Goal: Check status: Check status

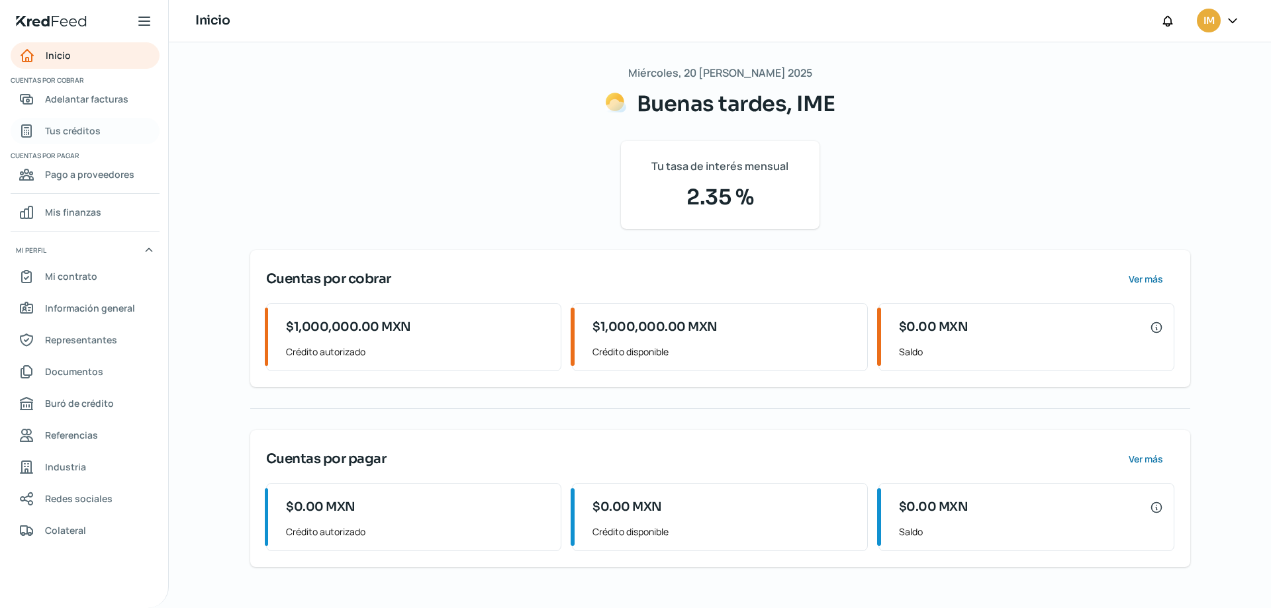
click at [80, 127] on span "Tus créditos" at bounding box center [73, 130] width 56 height 17
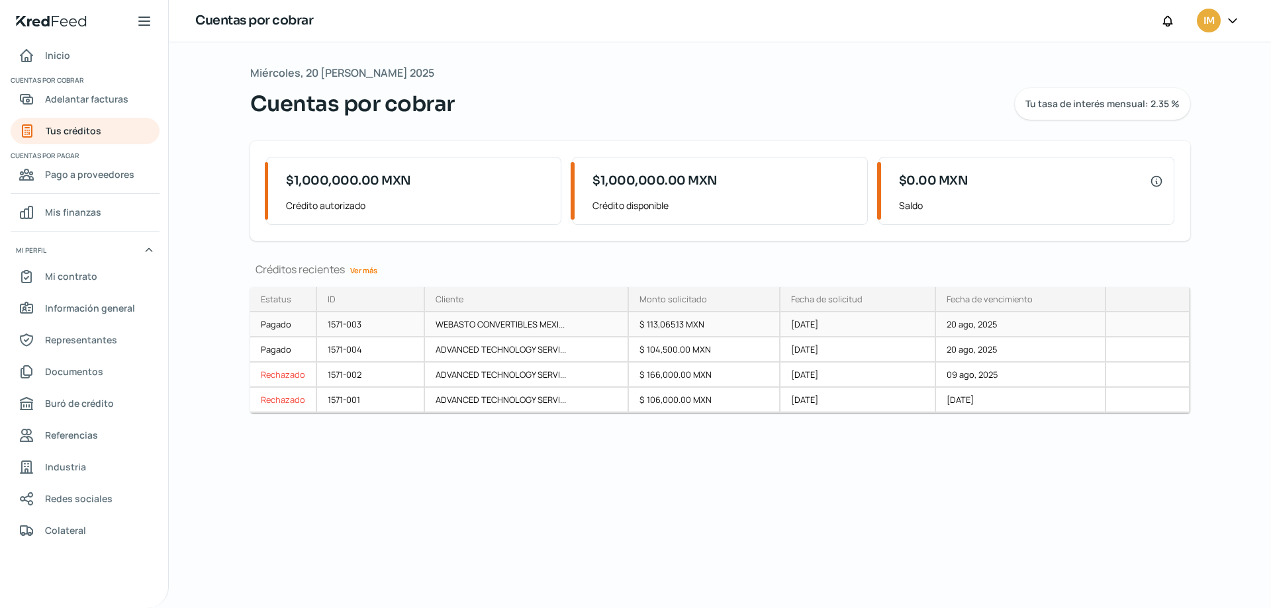
click at [358, 325] on div "1571-003" at bounding box center [371, 325] width 108 height 25
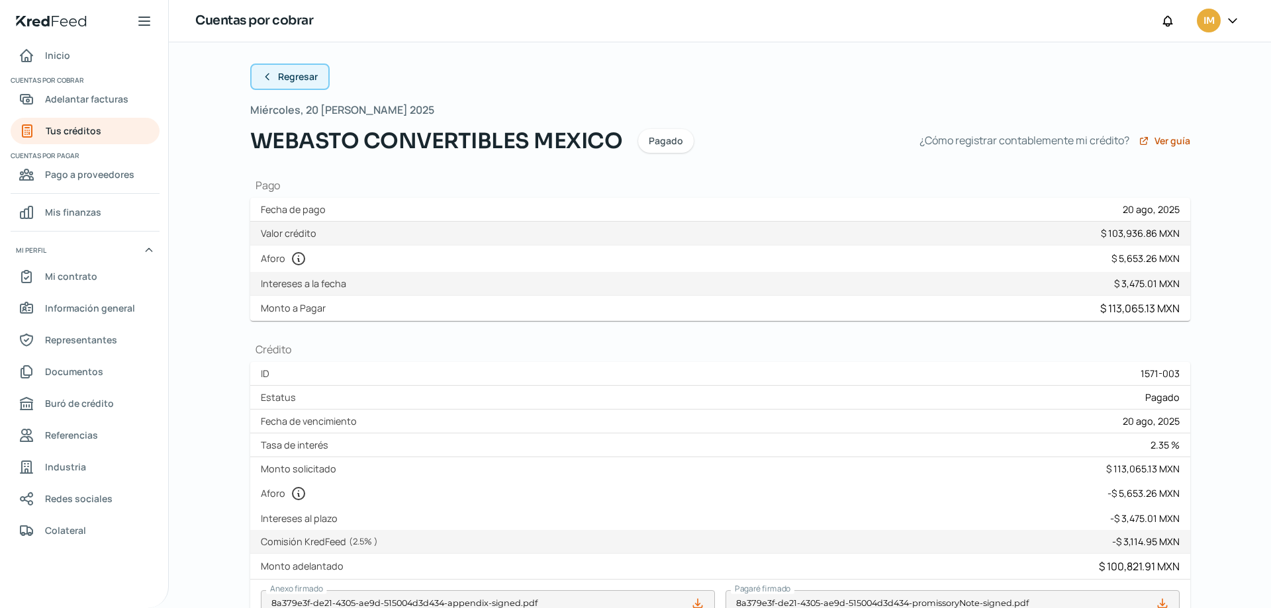
click at [262, 74] on icon at bounding box center [267, 77] width 11 height 11
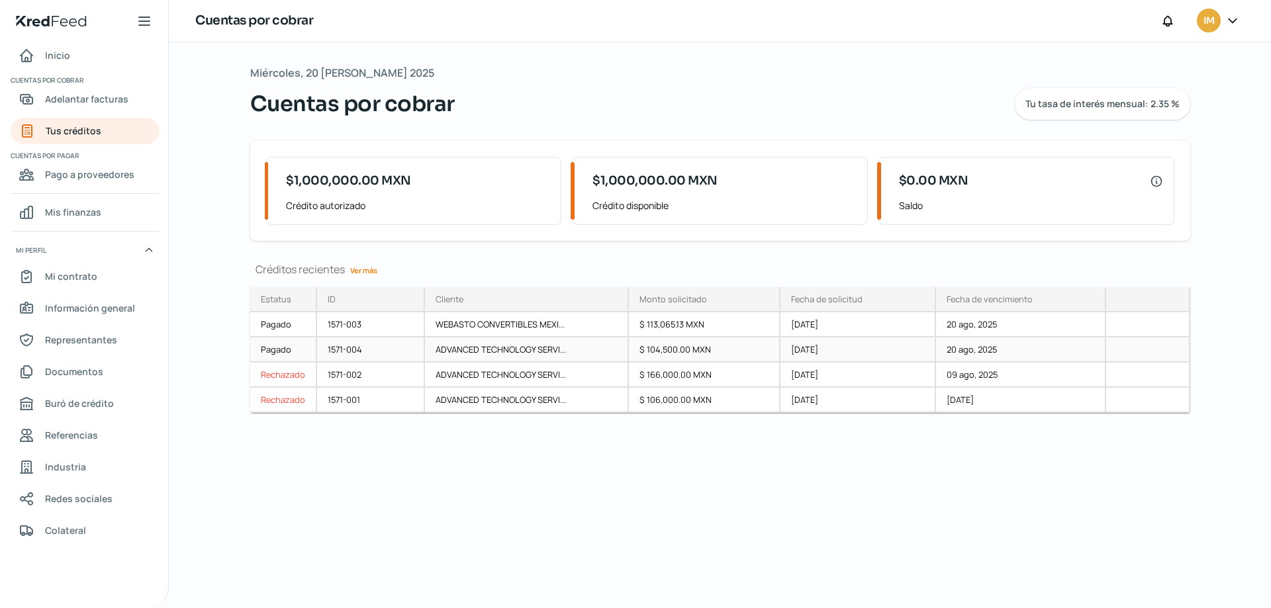
click at [281, 353] on div "Pagado" at bounding box center [283, 350] width 67 height 25
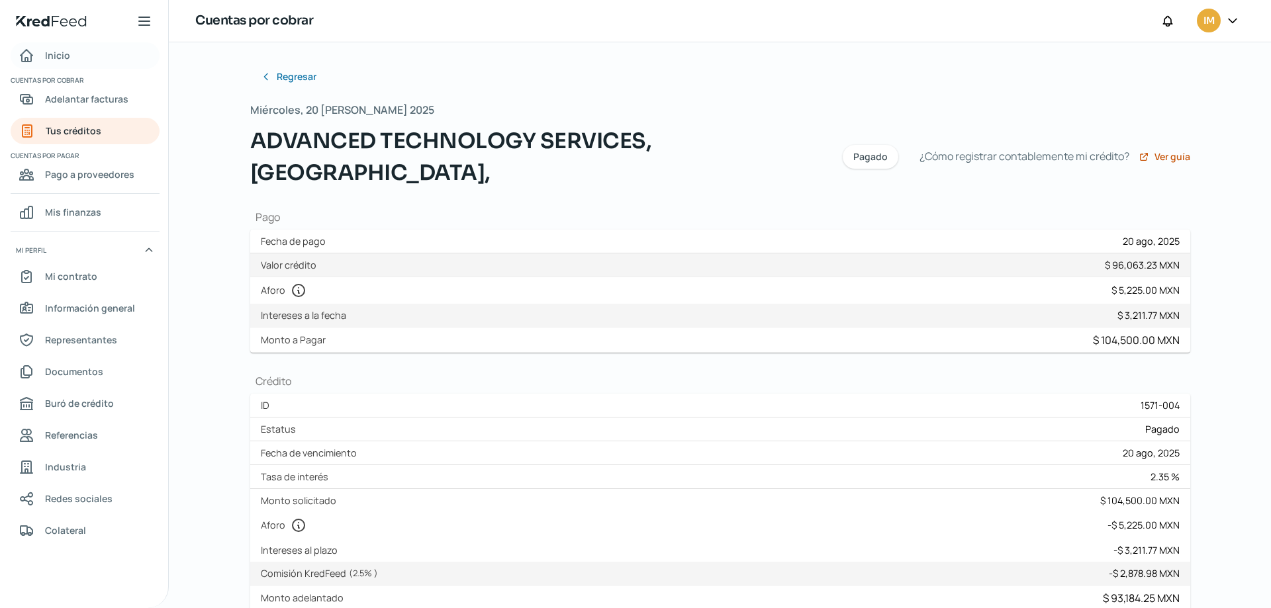
click at [48, 59] on span "Inicio" at bounding box center [57, 55] width 25 height 17
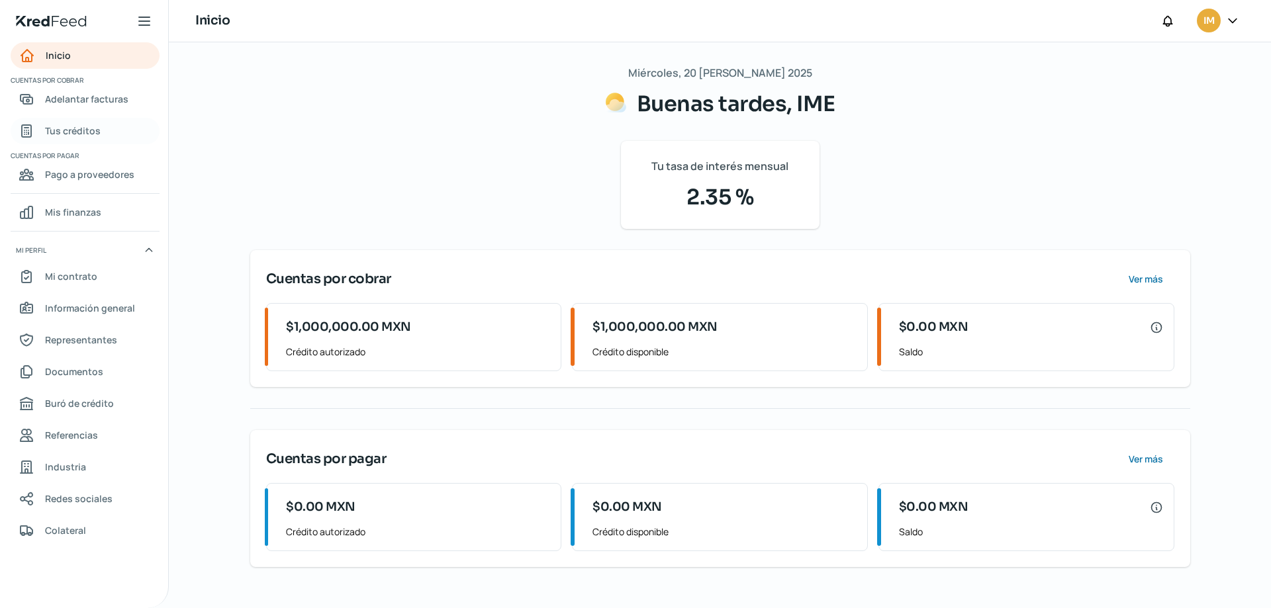
click at [75, 126] on span "Tus créditos" at bounding box center [73, 130] width 56 height 17
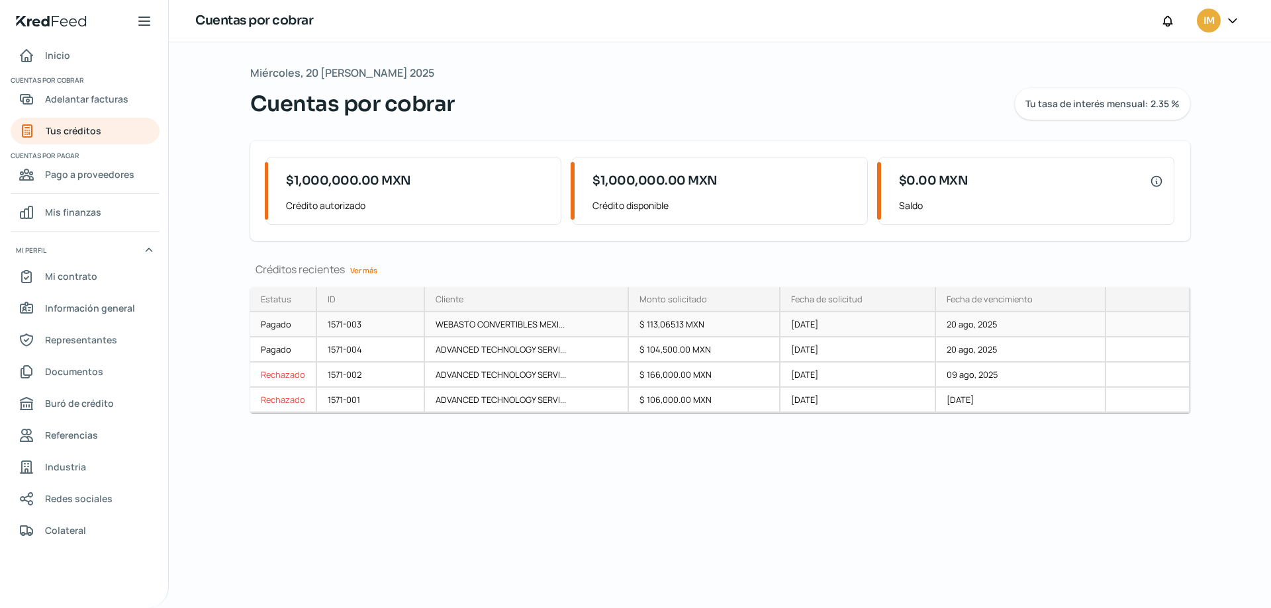
click at [826, 326] on div "[DATE]" at bounding box center [859, 325] width 156 height 25
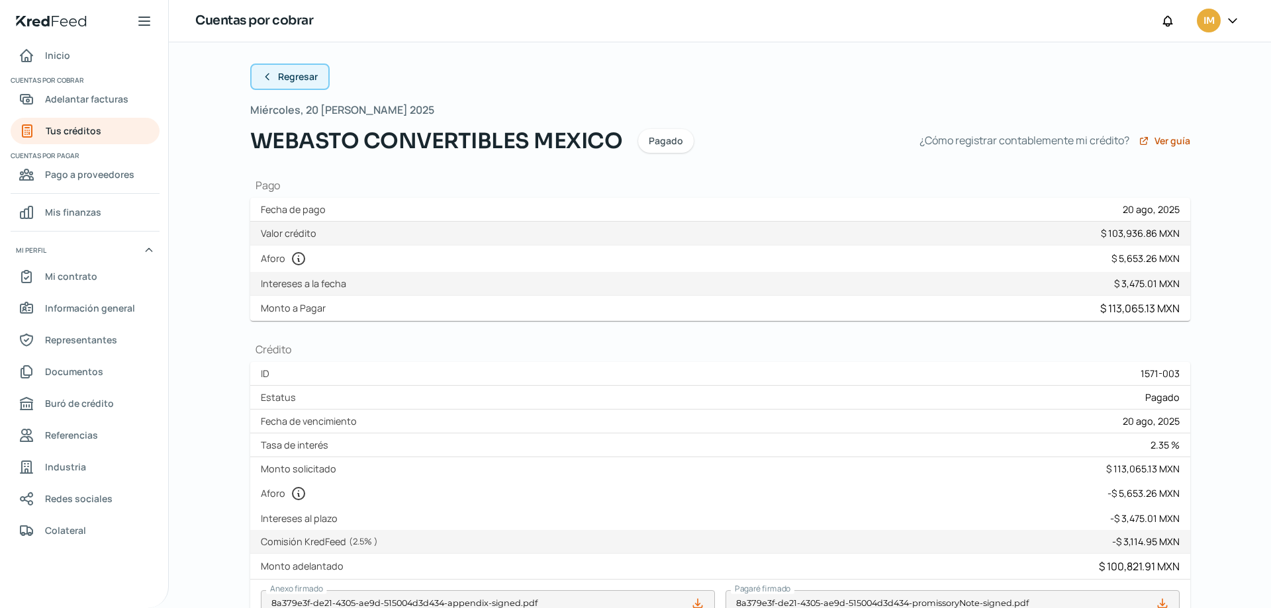
click at [284, 77] on span "Regresar" at bounding box center [298, 76] width 40 height 9
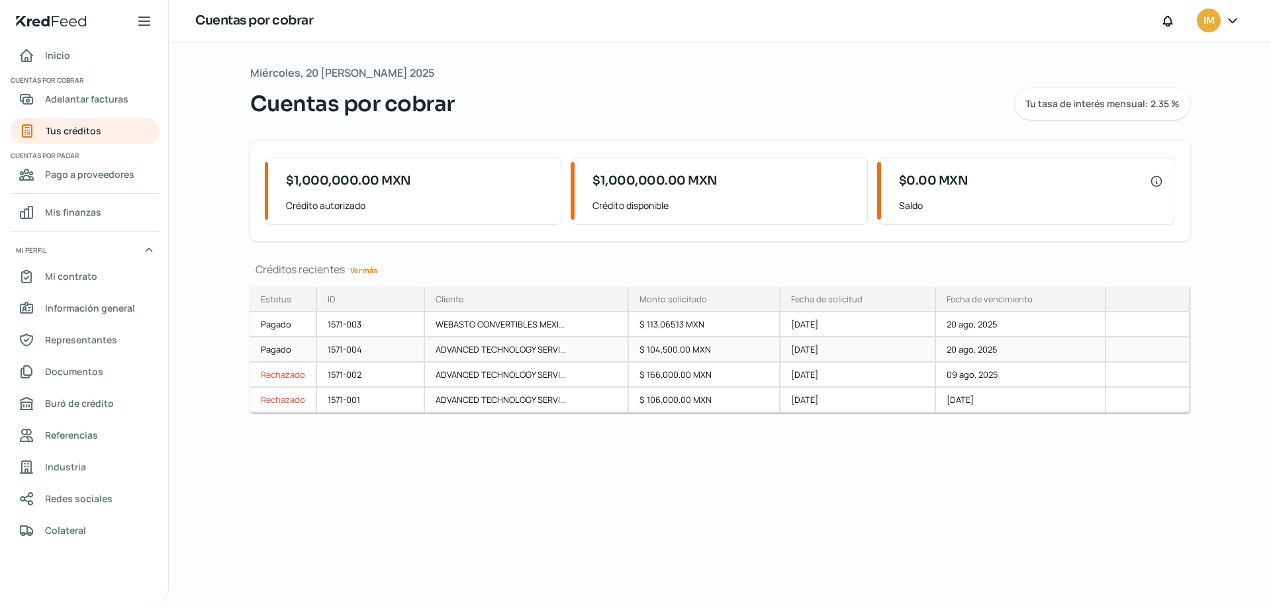
click at [514, 350] on div "ADVANCED TECHNOLOGY SERVI..." at bounding box center [527, 350] width 204 height 25
